Goal: Transaction & Acquisition: Purchase product/service

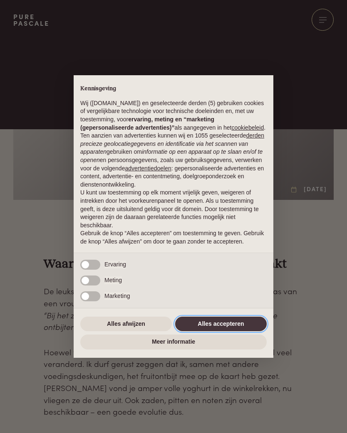
click at [246, 330] on button "Alles accepteren" at bounding box center [221, 324] width 92 height 15
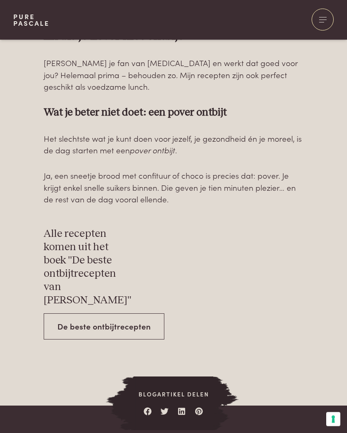
scroll to position [2361, 0]
click at [125, 313] on link "De beste ontbijtrecepten" at bounding box center [104, 326] width 121 height 26
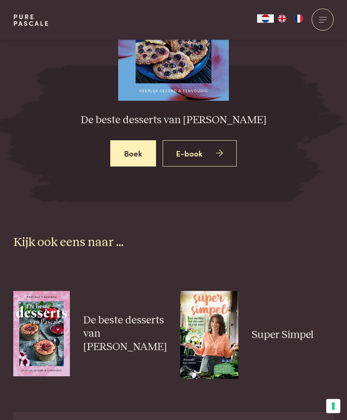
scroll to position [1327, 0]
click at [48, 302] on img at bounding box center [41, 333] width 57 height 85
